Goal: Information Seeking & Learning: Learn about a topic

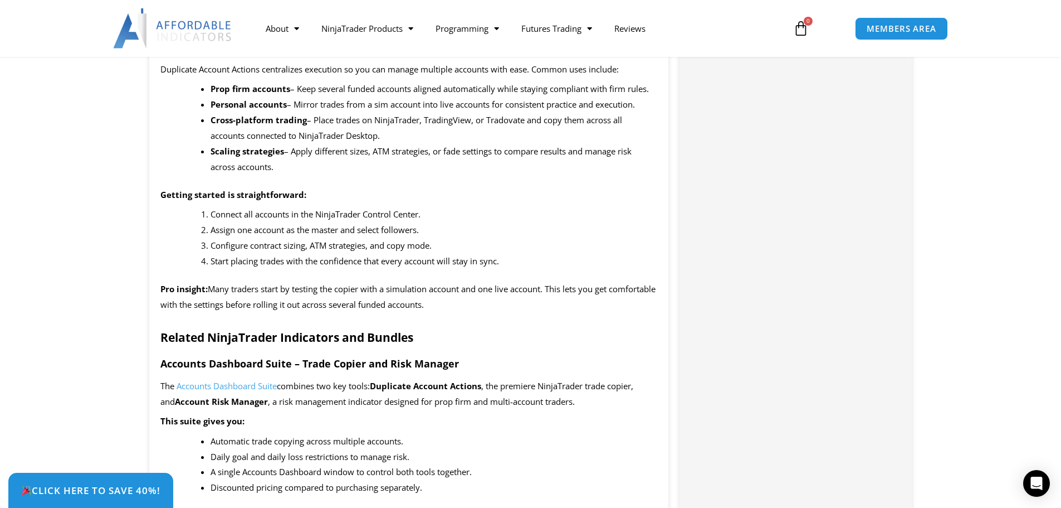
scroll to position [1232, 0]
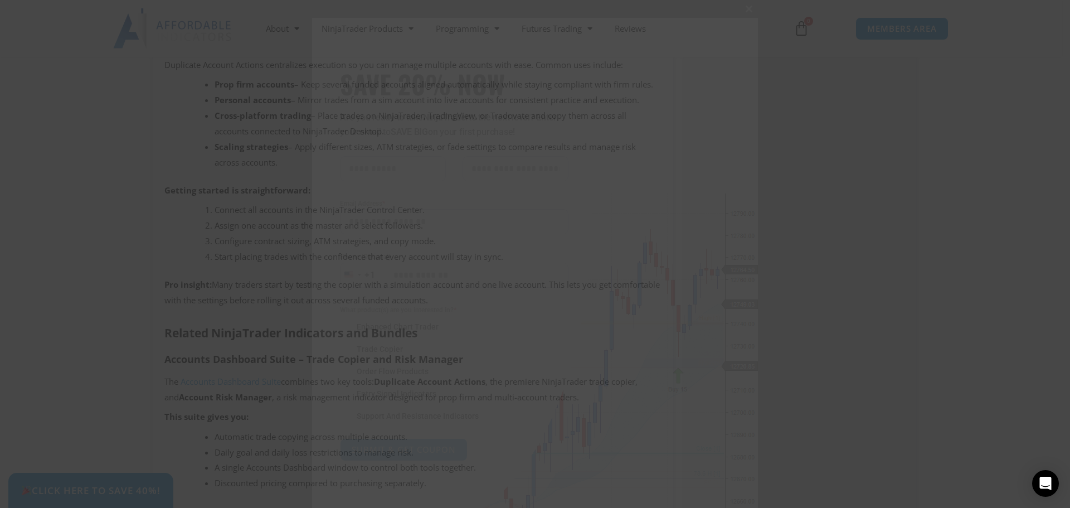
click at [746, 8] on span "SAVE 20% NOW popup" at bounding box center [749, 9] width 18 height 7
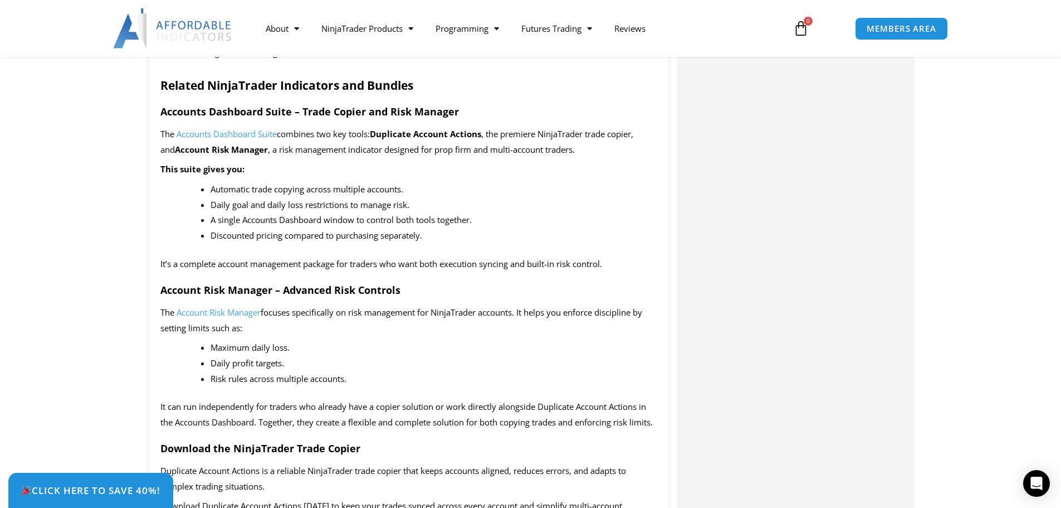
scroll to position [1470, 0]
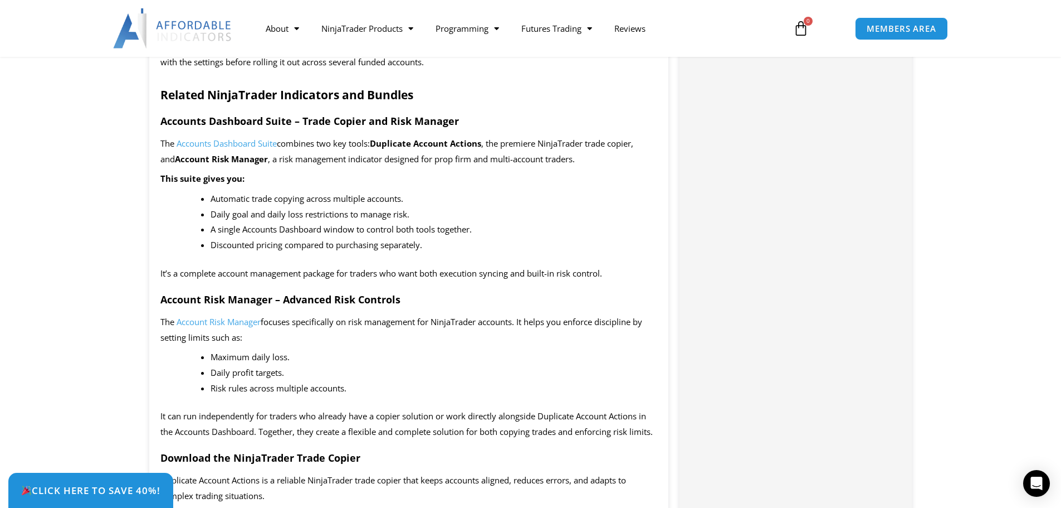
click at [223, 143] on span "Accounts Dashboard Suite" at bounding box center [227, 143] width 100 height 11
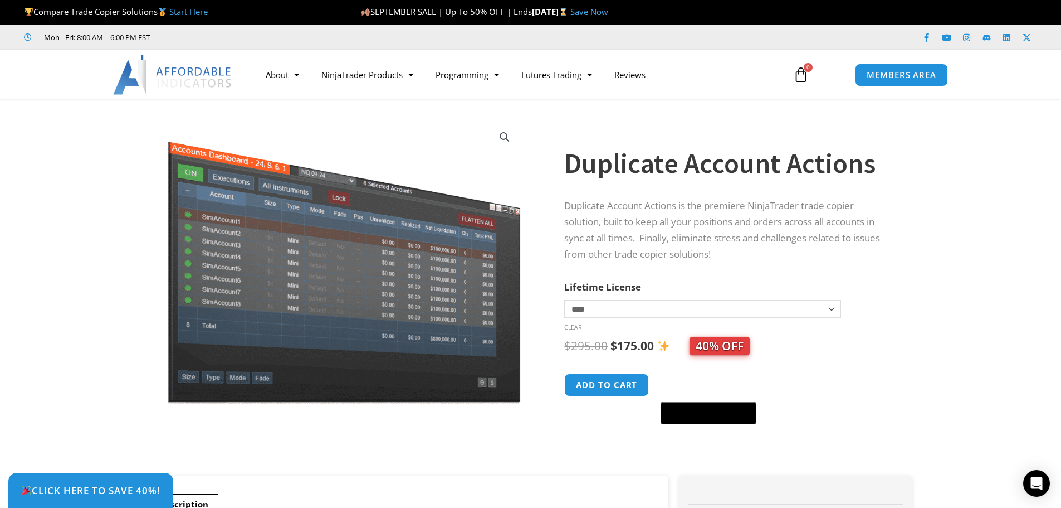
click at [470, 427] on div at bounding box center [344, 443] width 385 height 47
